Goal: Task Accomplishment & Management: Use online tool/utility

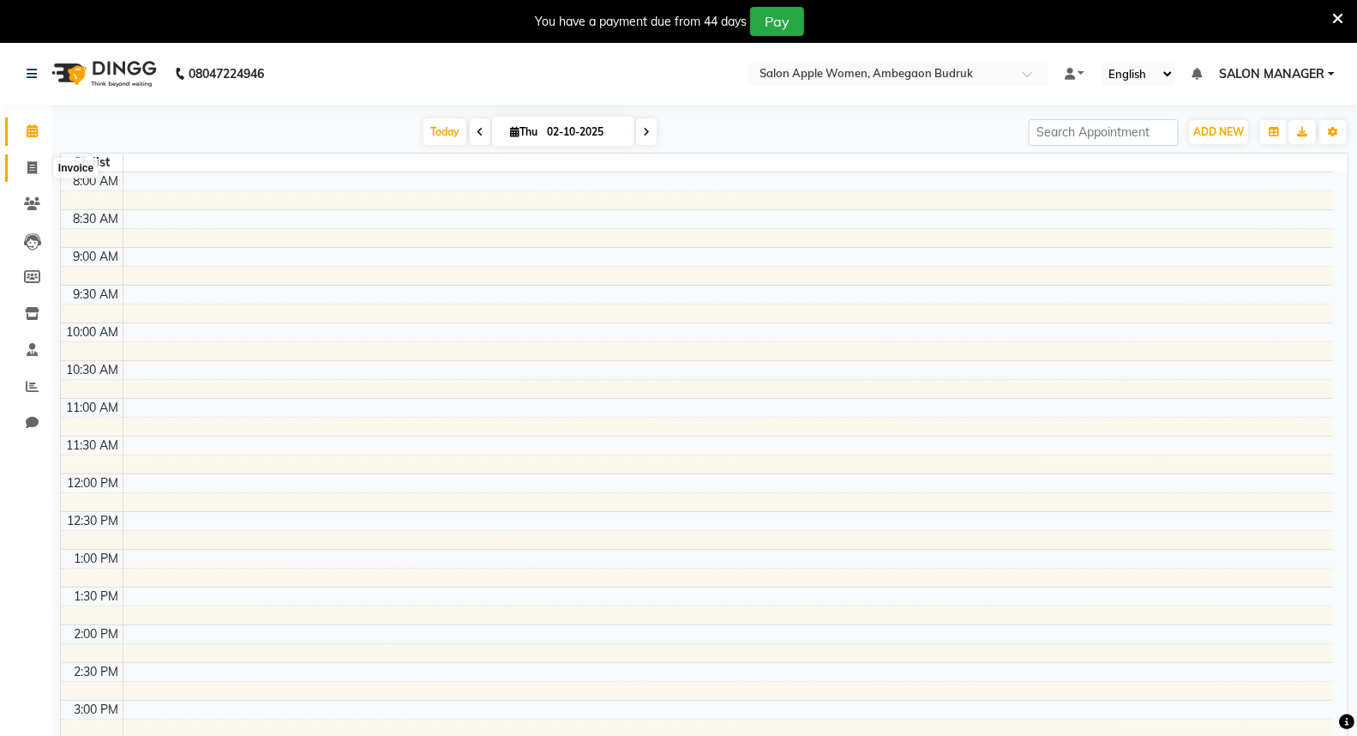
click at [34, 165] on icon at bounding box center [31, 167] width 9 height 13
select select "6277"
select select "service"
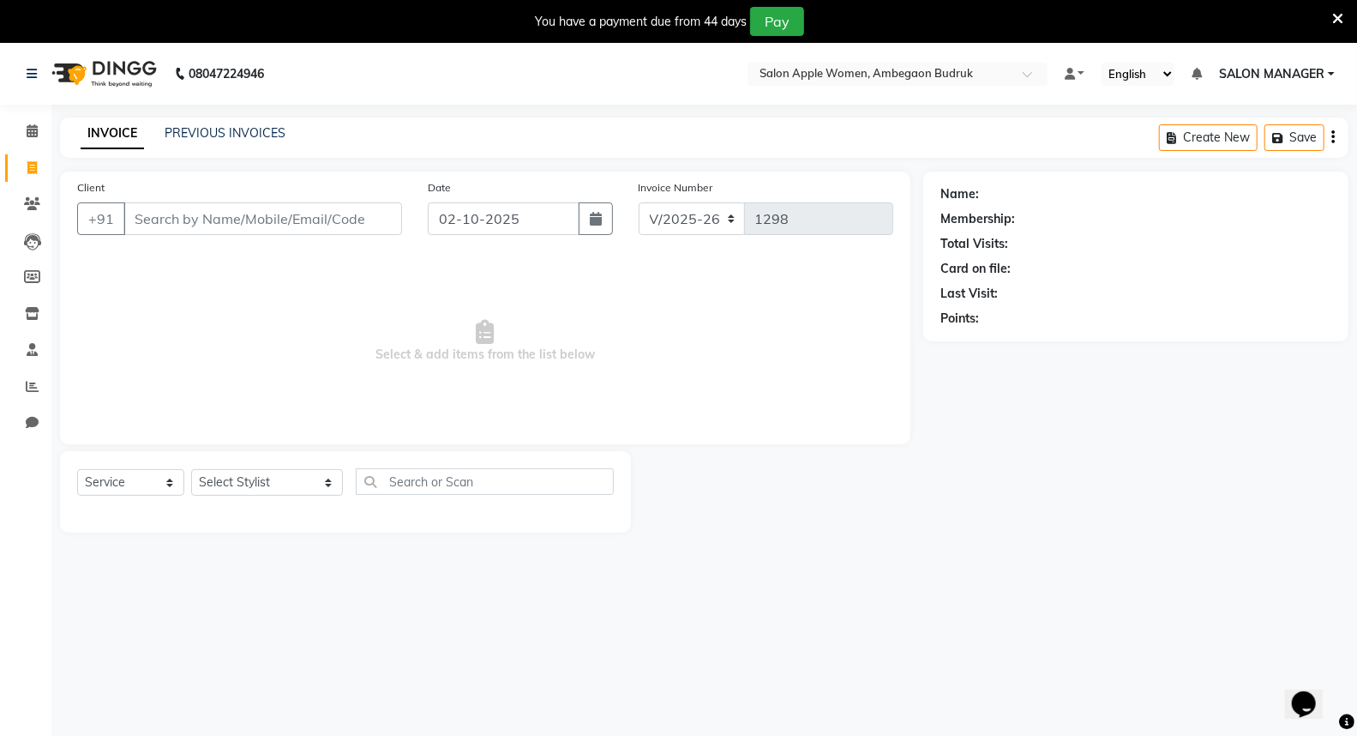
click at [200, 123] on div "INVOICE PREVIOUS INVOICES Create New Save" at bounding box center [704, 137] width 1289 height 40
click at [200, 137] on link "PREVIOUS INVOICES" at bounding box center [225, 132] width 121 height 15
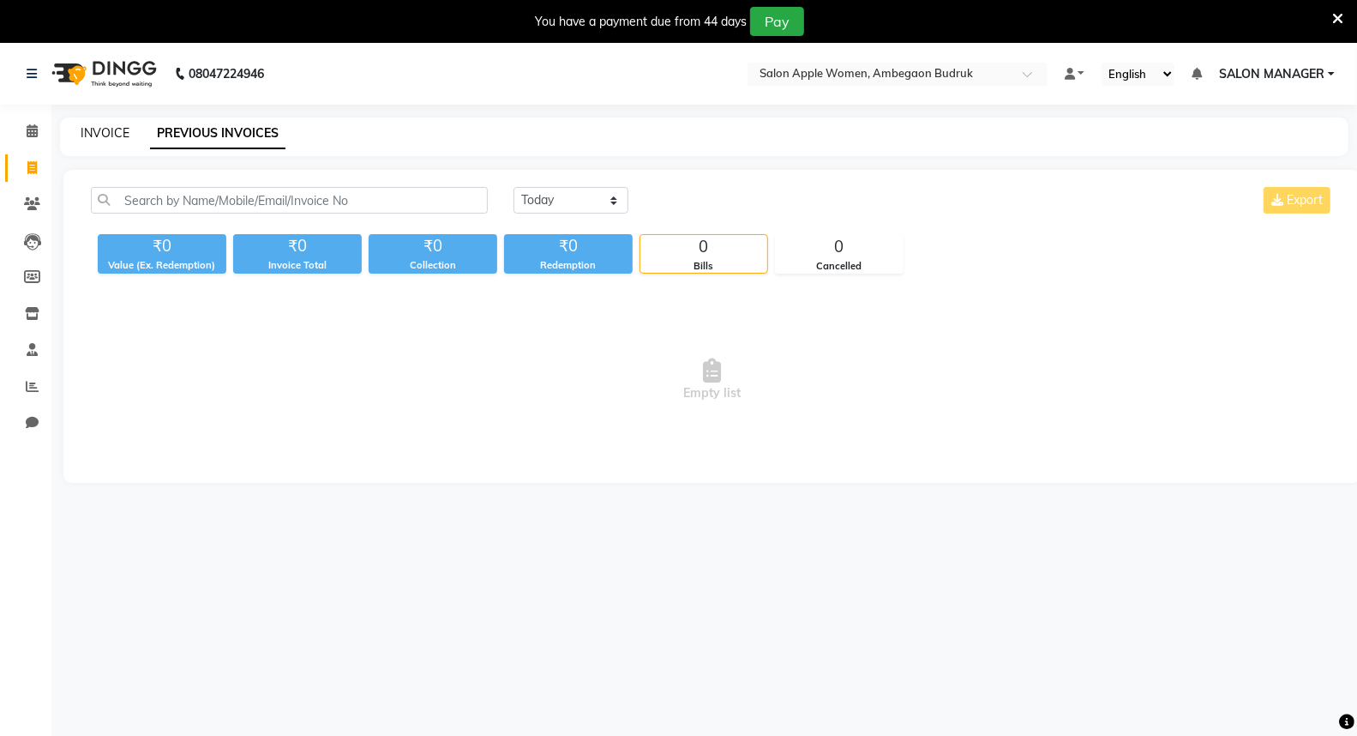
click at [111, 129] on link "INVOICE" at bounding box center [105, 132] width 49 height 15
select select "6277"
select select "service"
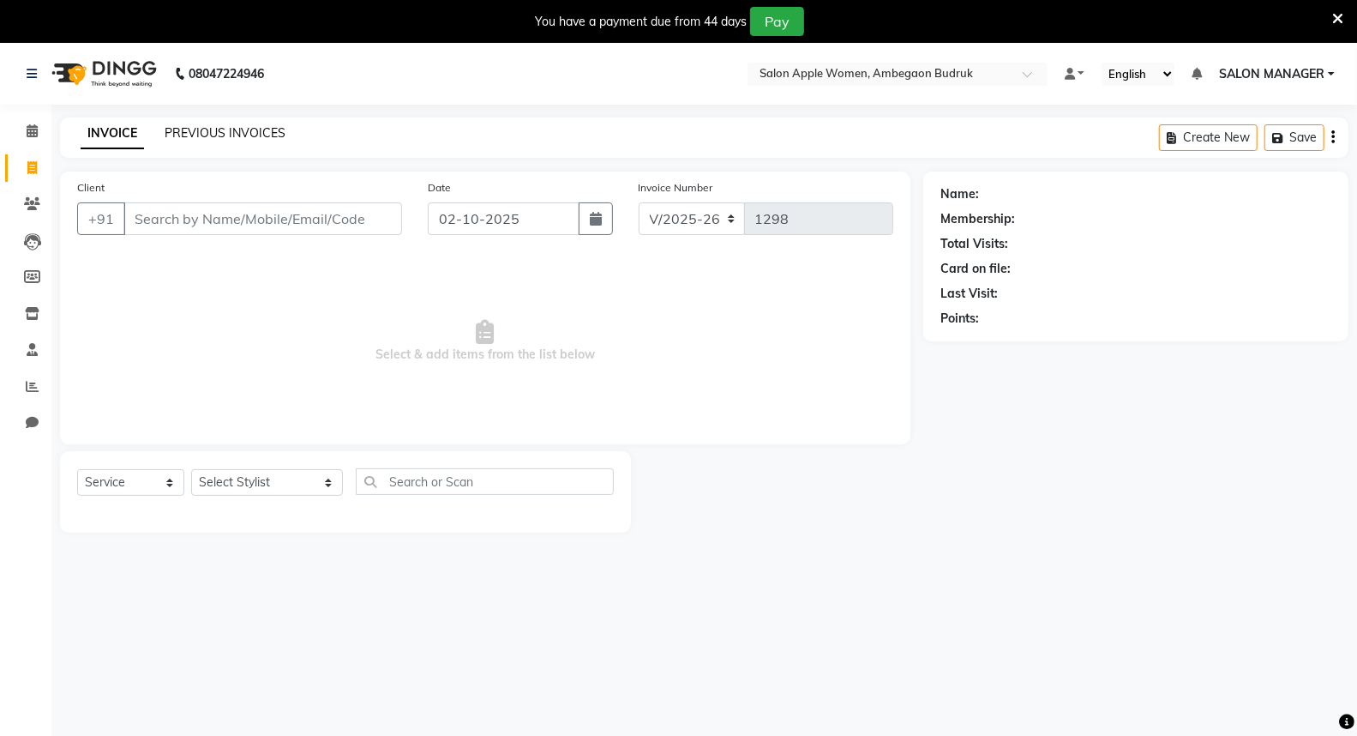
click at [210, 129] on link "PREVIOUS INVOICES" at bounding box center [225, 132] width 121 height 15
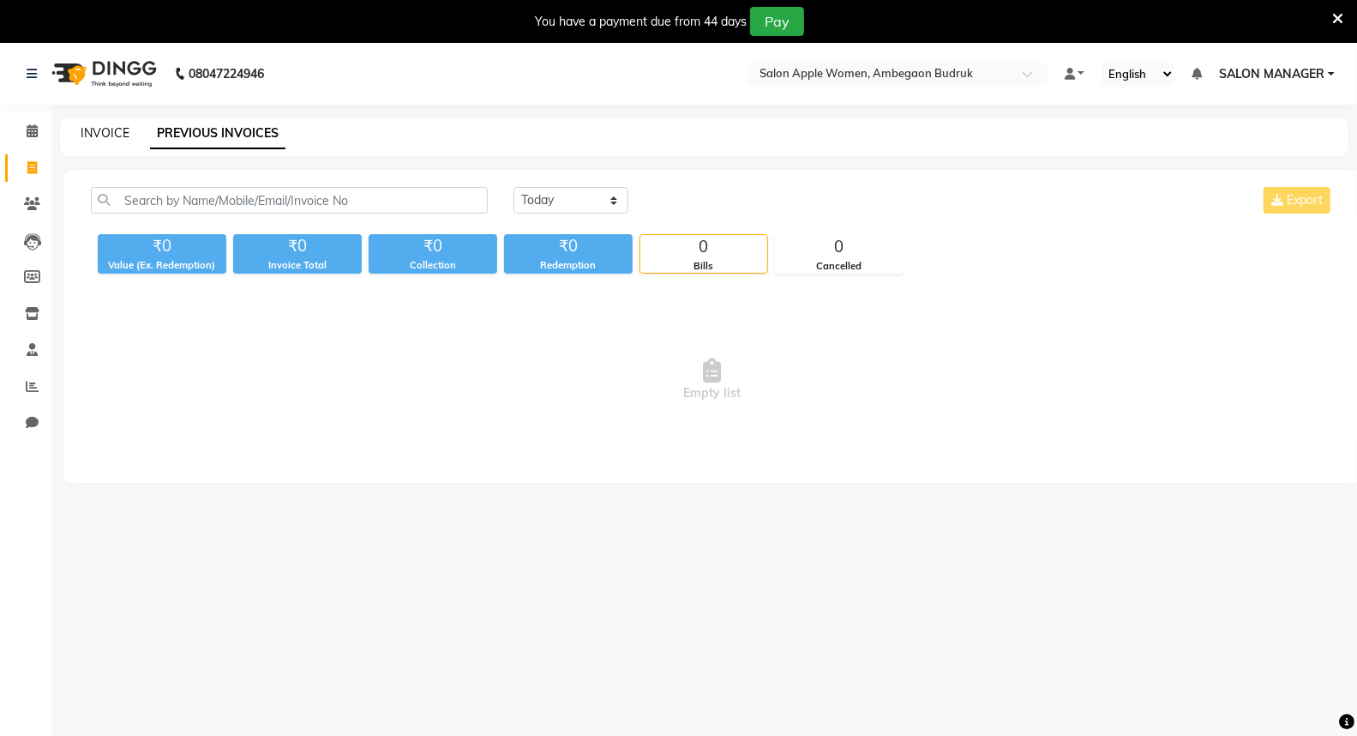
click at [125, 127] on link "INVOICE" at bounding box center [105, 132] width 49 height 15
select select "6277"
select select "service"
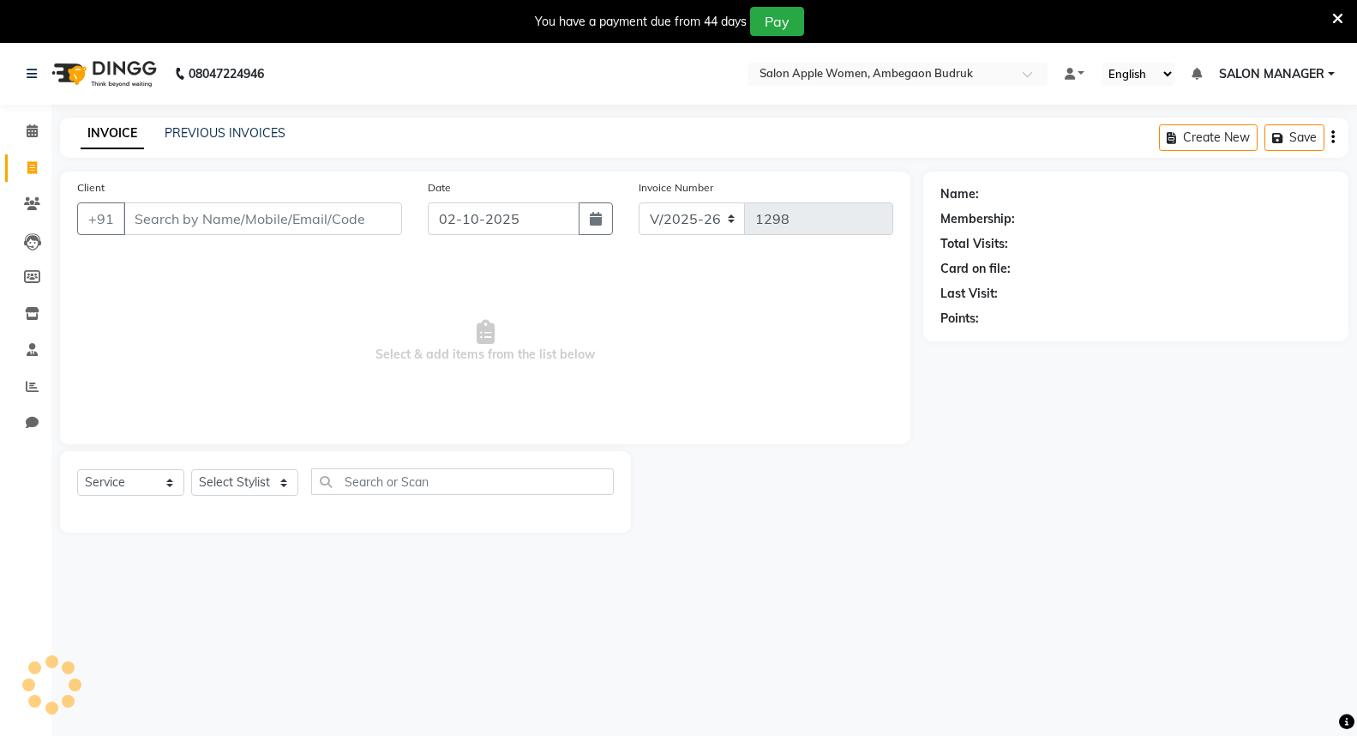
select select "6277"
select select "service"
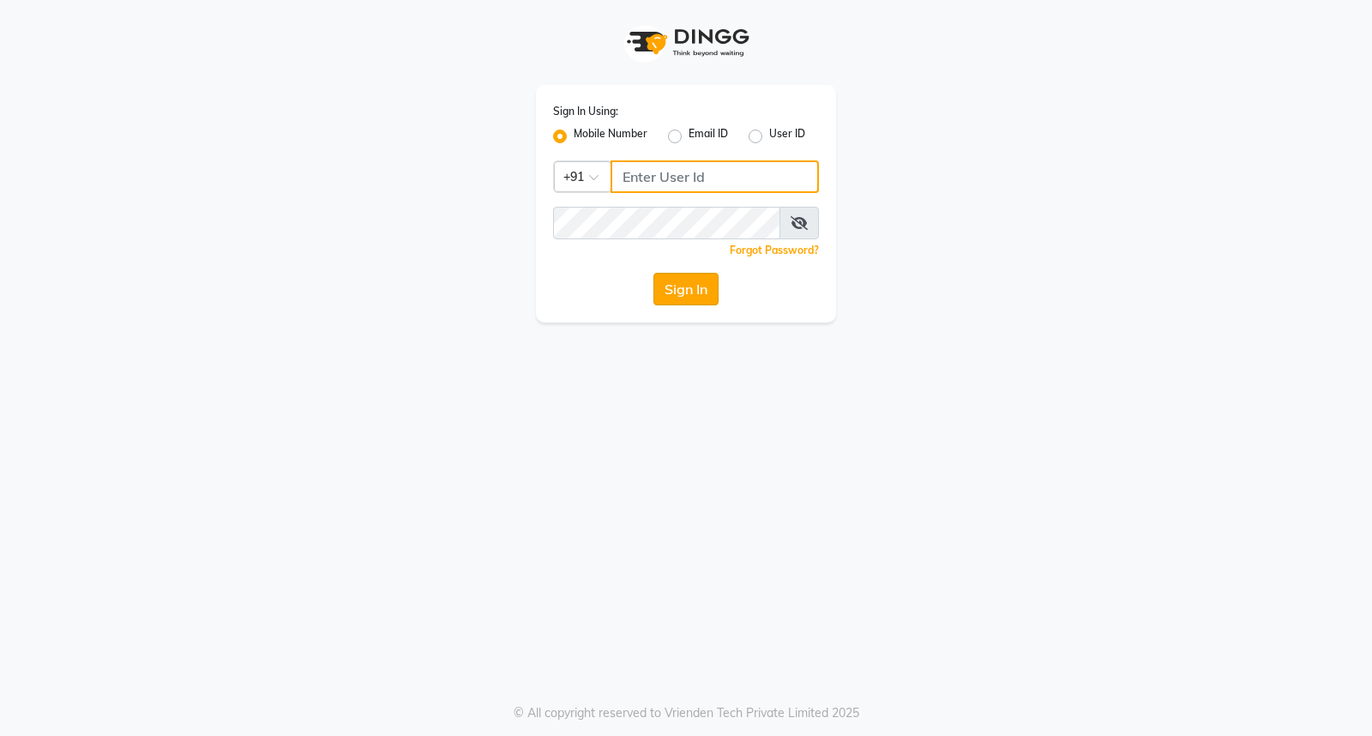
type input "9119610055"
click at [703, 281] on button "Sign In" at bounding box center [685, 289] width 65 height 33
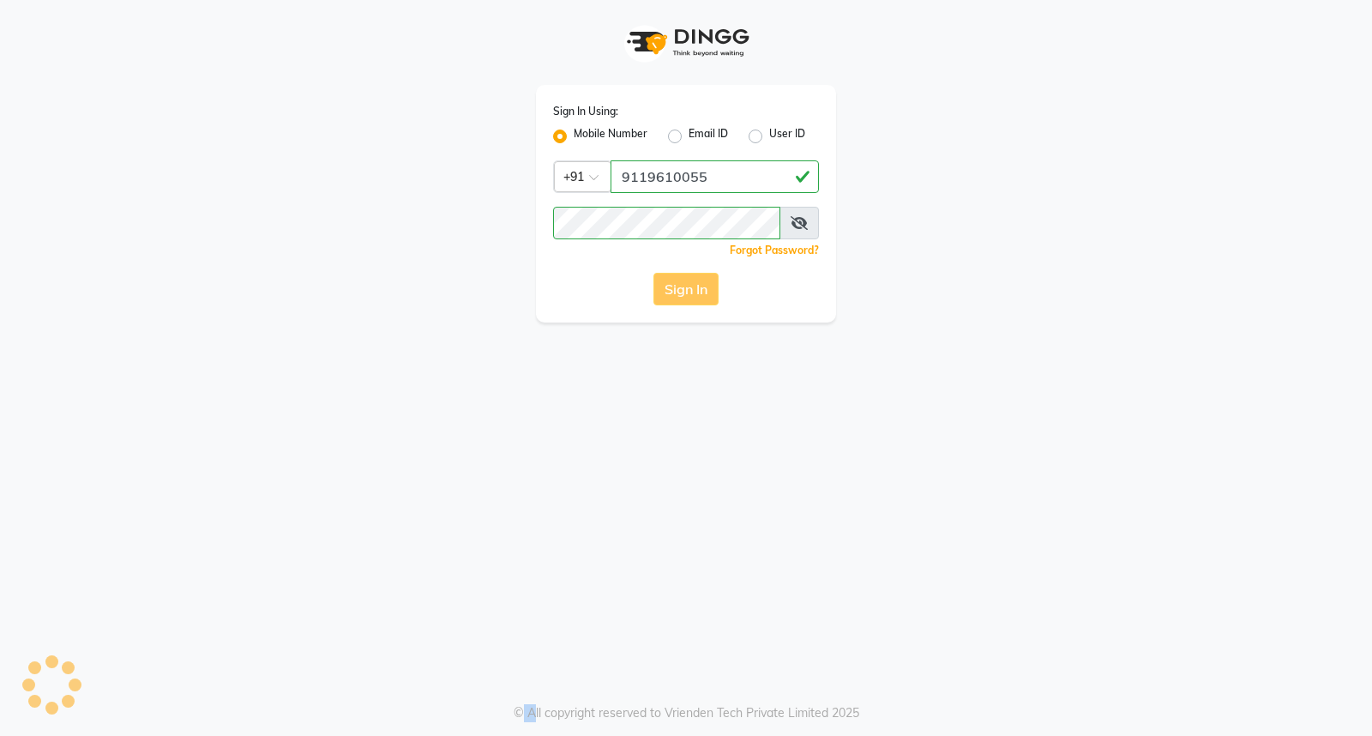
click at [703, 281] on div "Sign In" at bounding box center [686, 289] width 266 height 33
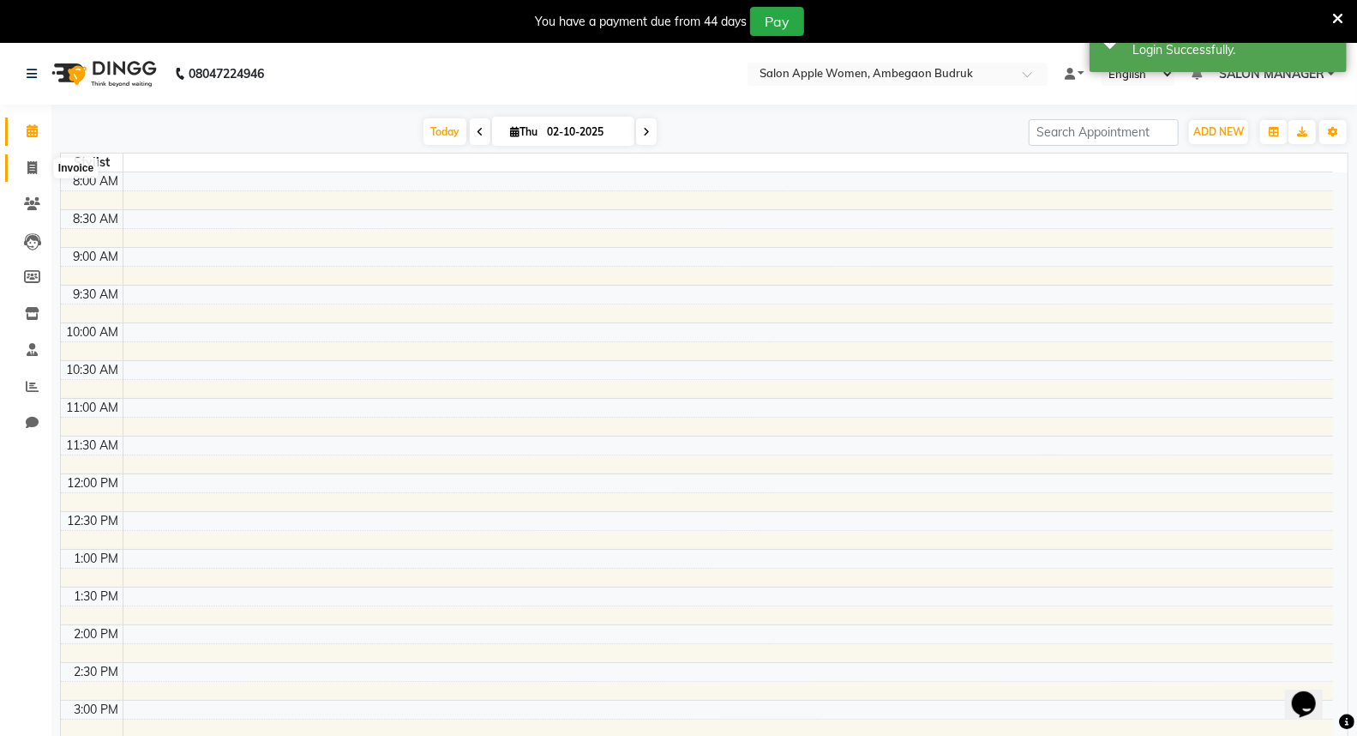
click at [31, 176] on span at bounding box center [32, 169] width 30 height 20
select select "6277"
select select "service"
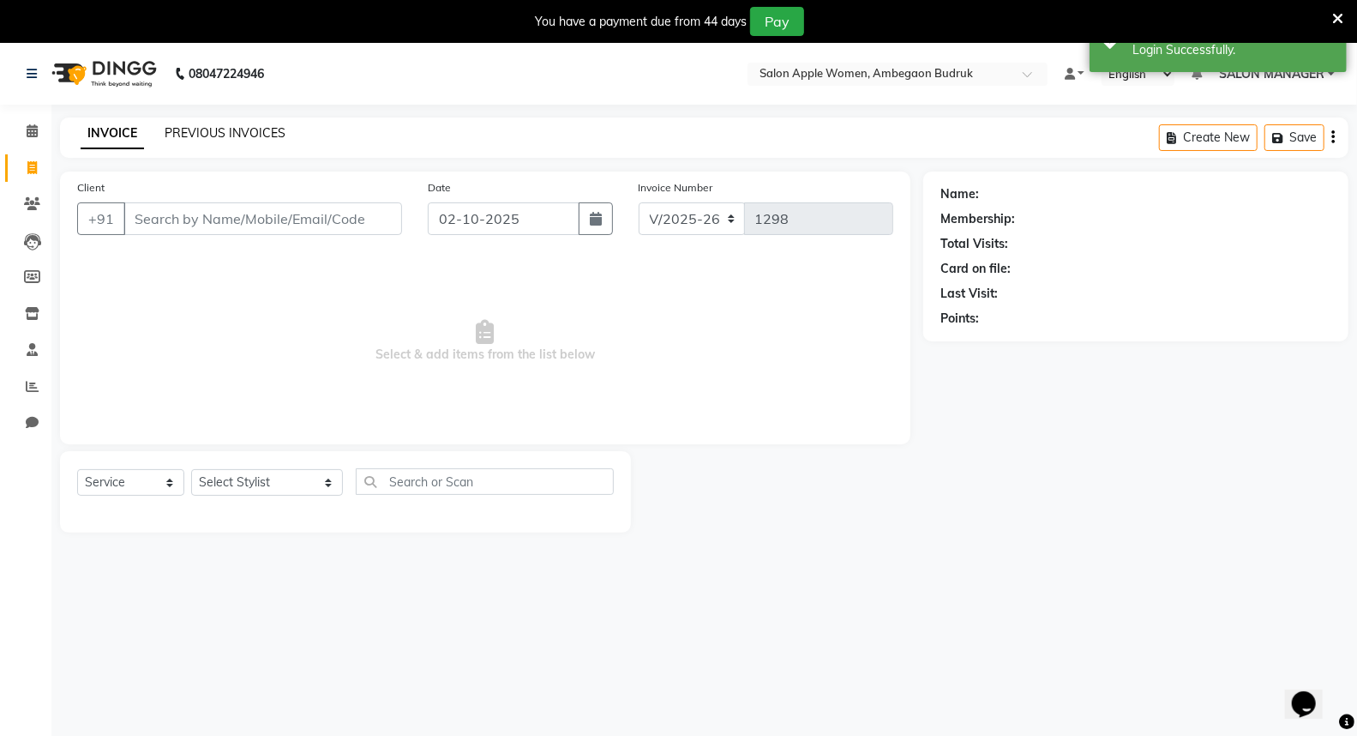
click at [208, 135] on link "PREVIOUS INVOICES" at bounding box center [225, 132] width 121 height 15
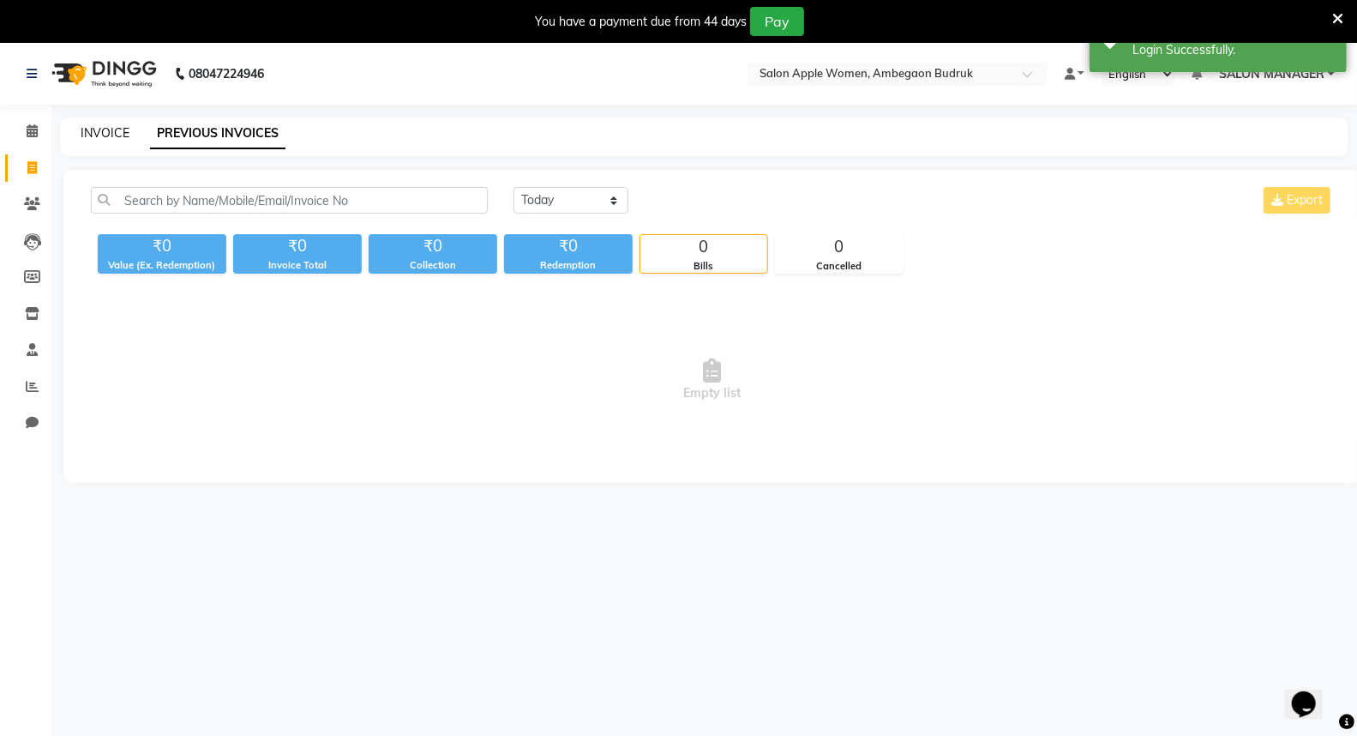
click at [90, 125] on link "INVOICE" at bounding box center [105, 132] width 49 height 15
select select "service"
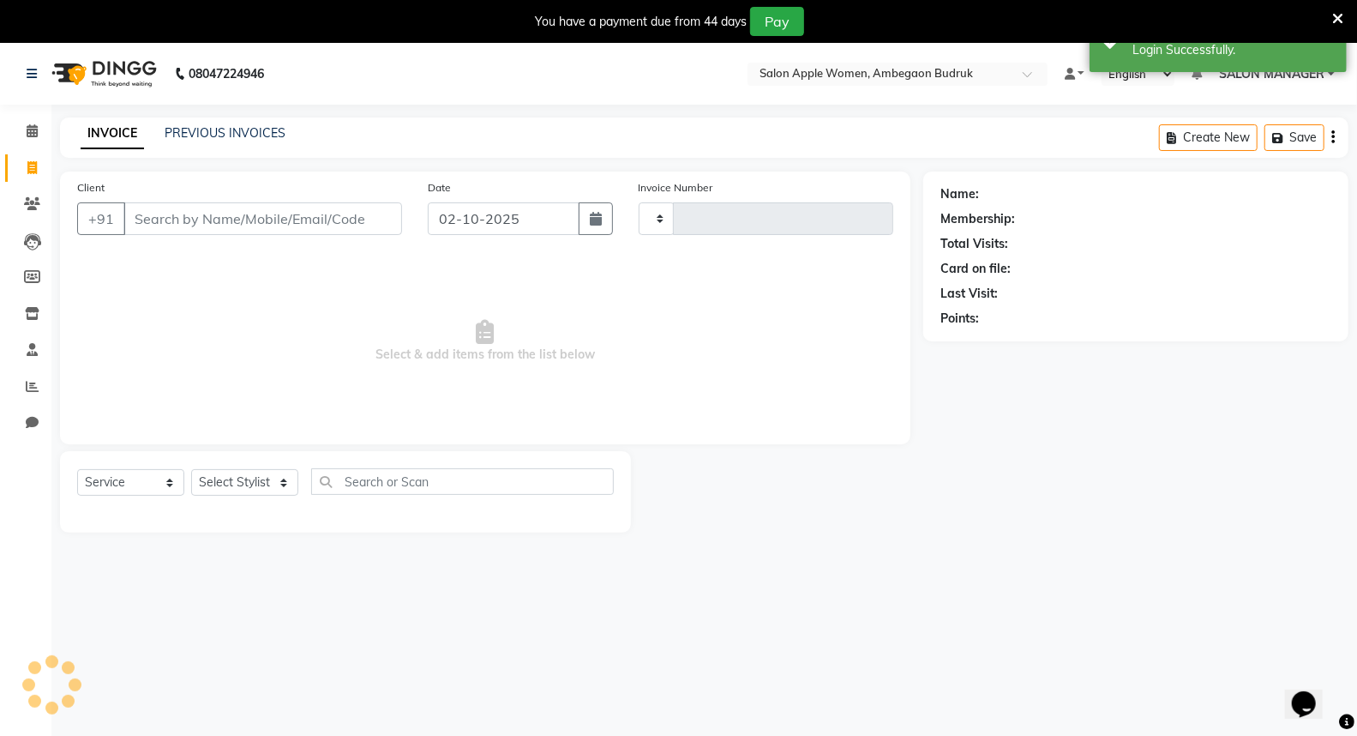
type input "1298"
select select "6277"
